Goal: Use online tool/utility: Utilize a website feature to perform a specific function

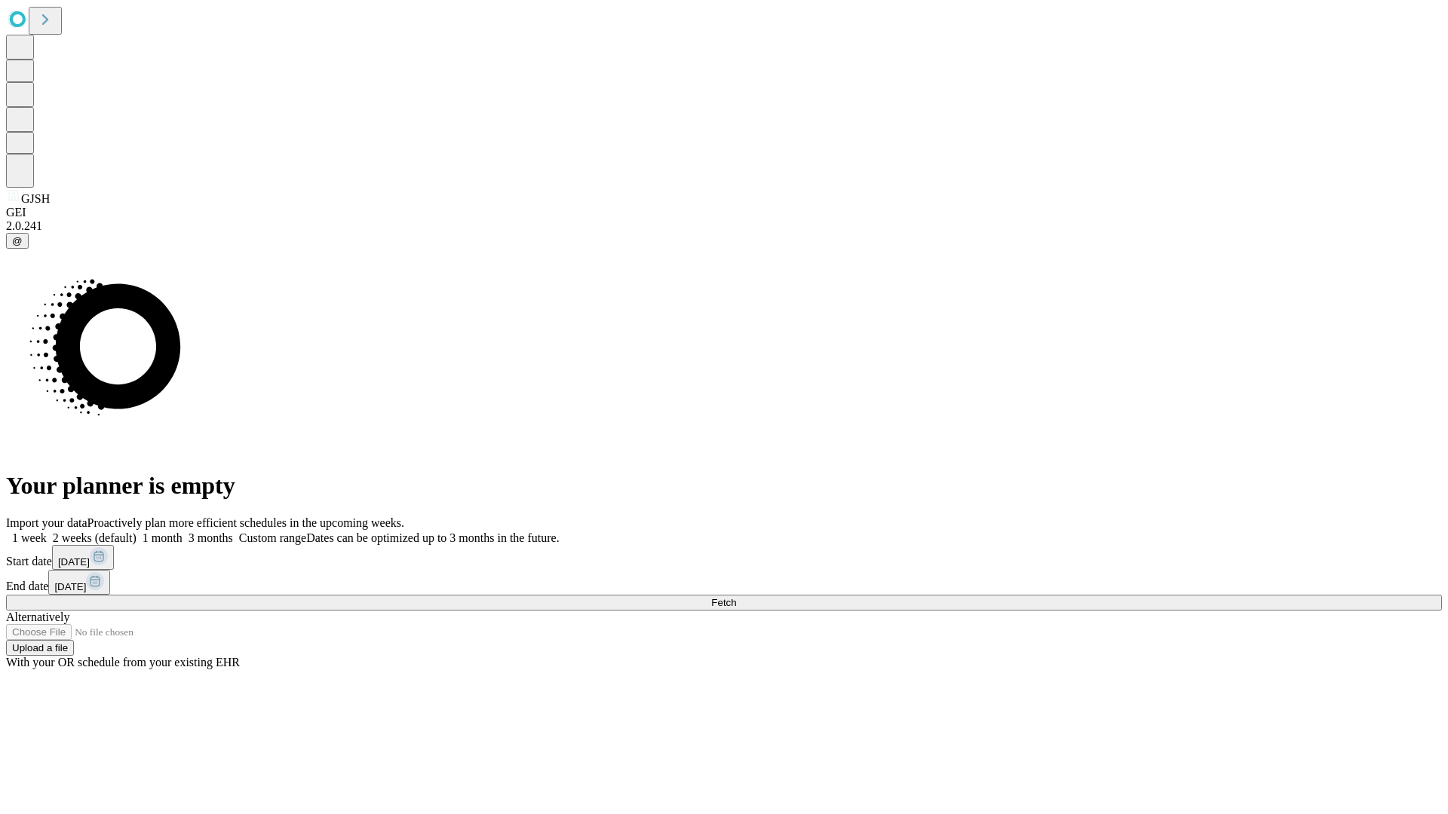
click at [736, 597] on span "Fetch" at bounding box center [723, 602] width 25 height 11
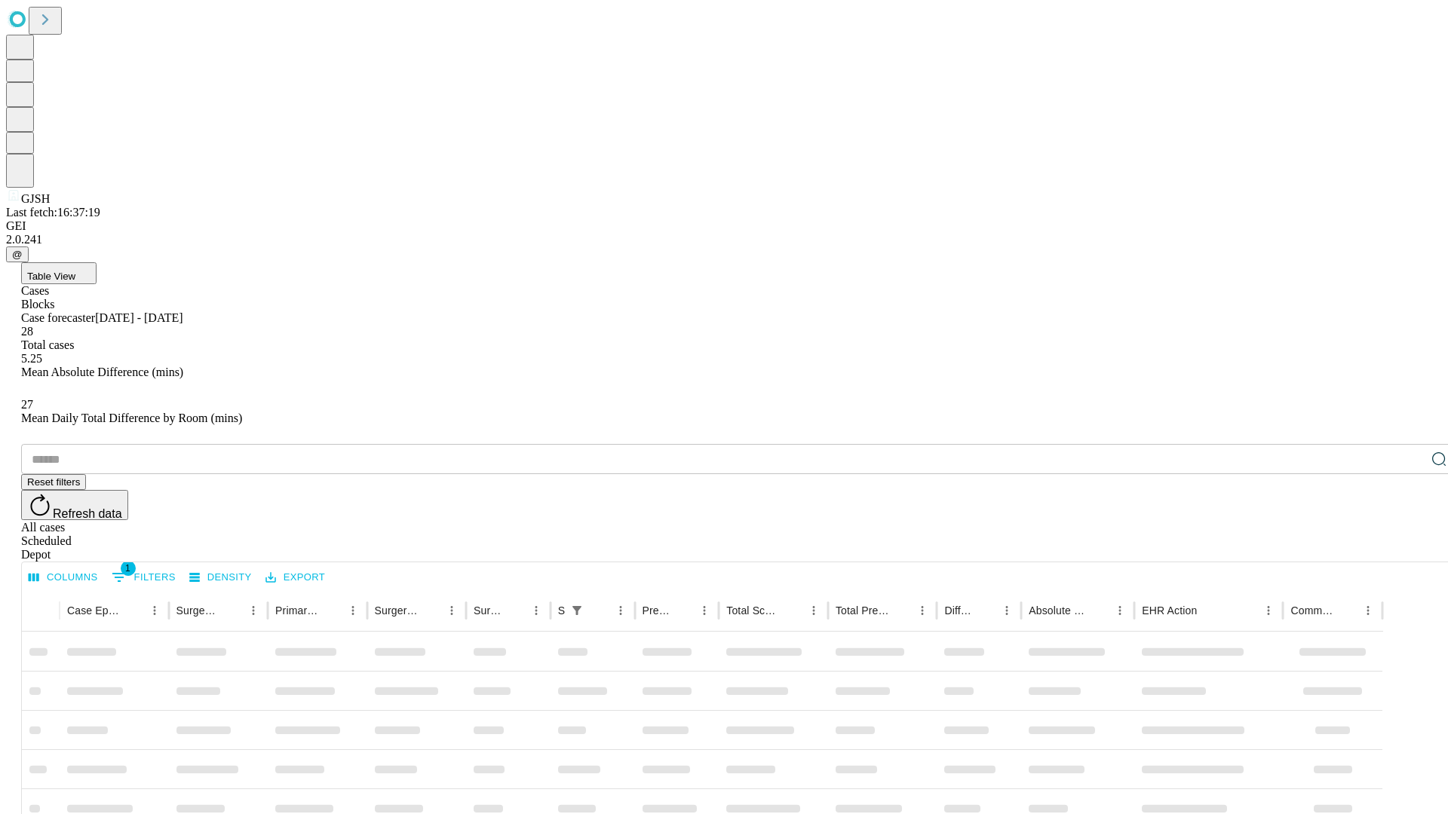
click at [75, 271] on span "Table View" at bounding box center [51, 276] width 48 height 11
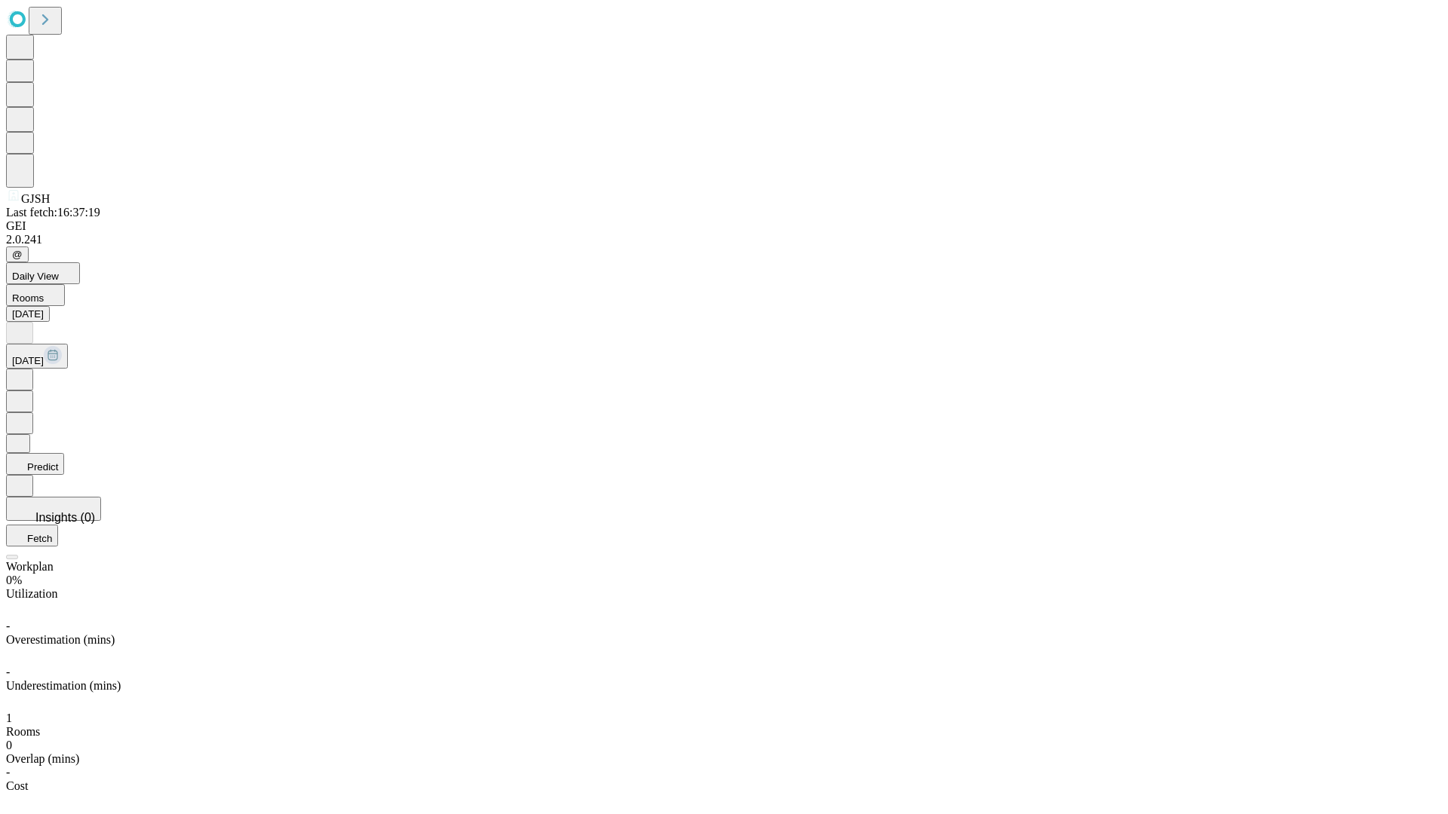
click at [64, 453] on button "Predict" at bounding box center [35, 464] width 58 height 22
